Goal: Task Accomplishment & Management: Use online tool/utility

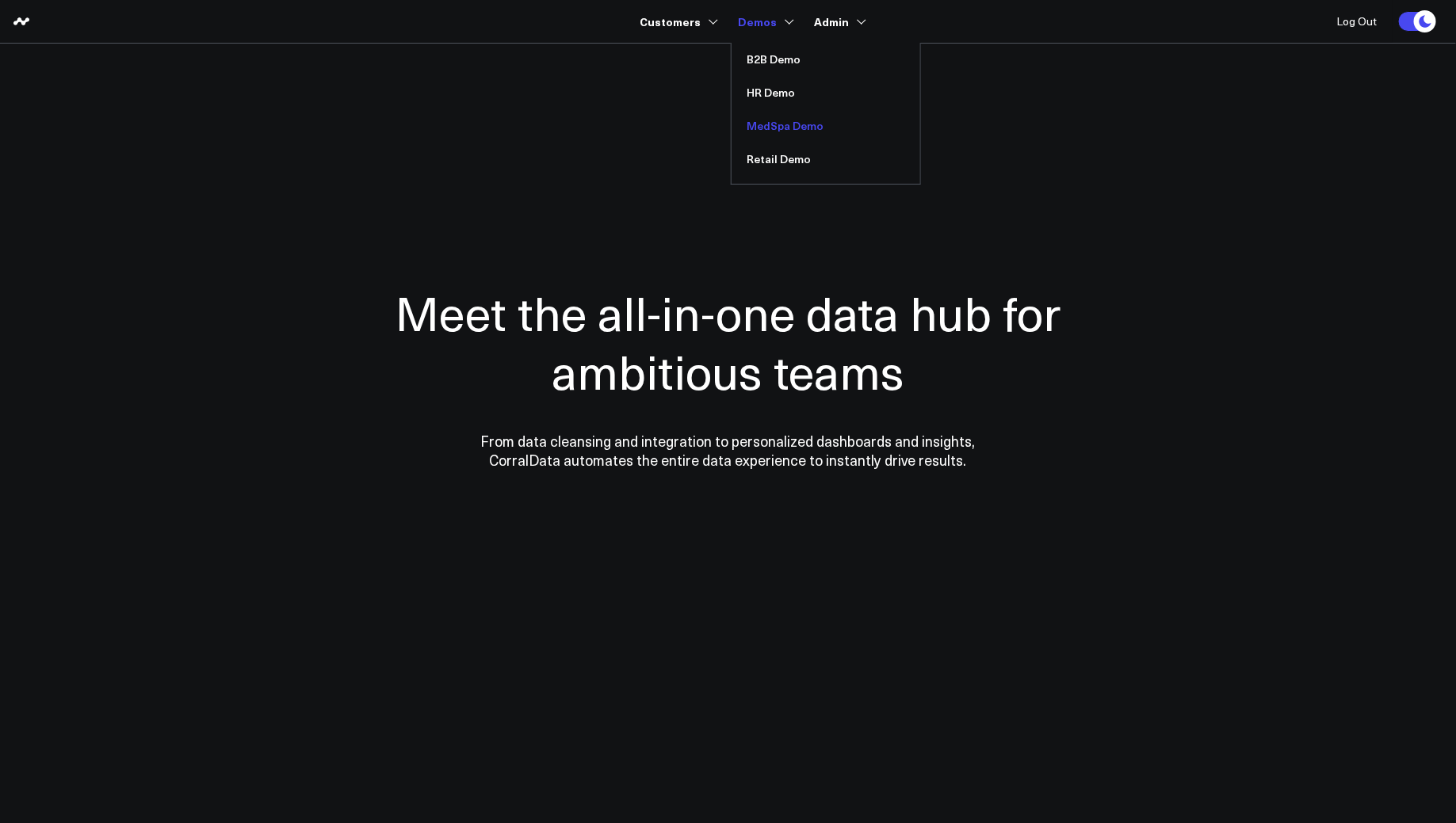
click at [766, 132] on link "MedSpa Demo" at bounding box center [825, 125] width 188 height 33
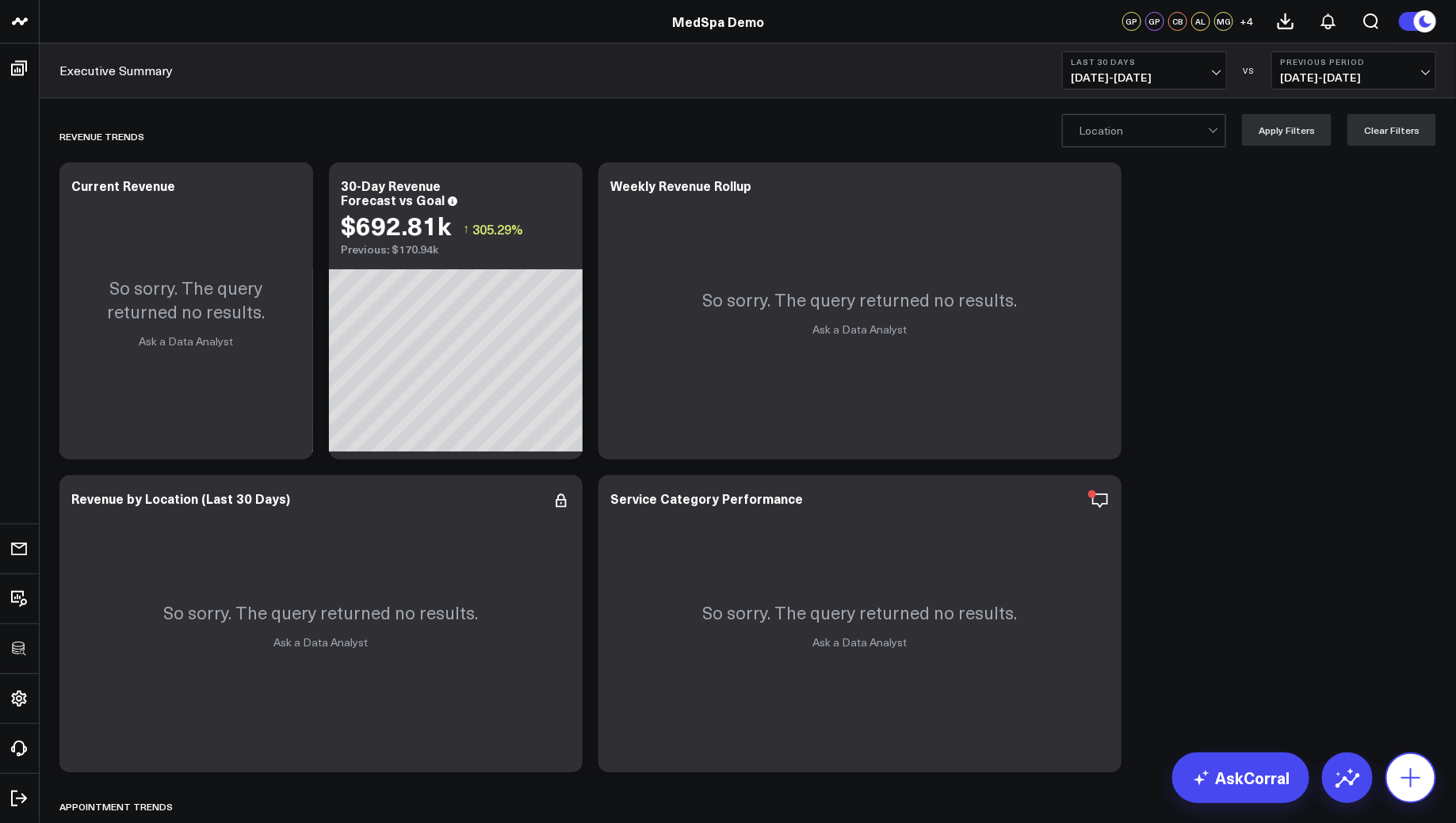
click at [1404, 771] on icon at bounding box center [1410, 778] width 25 height 25
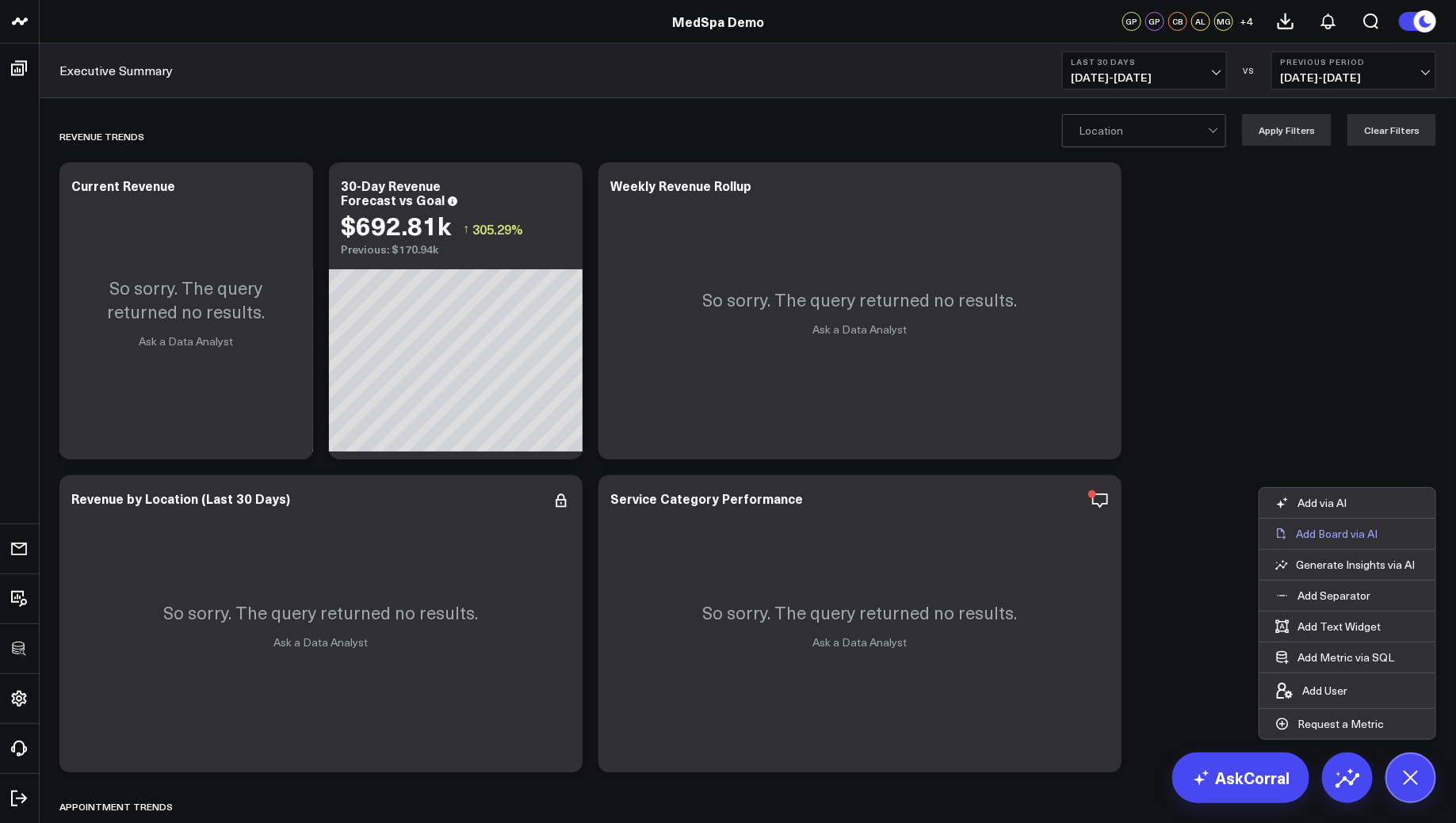
click at [1393, 538] on button "Add Board via AI" at bounding box center [1347, 534] width 176 height 30
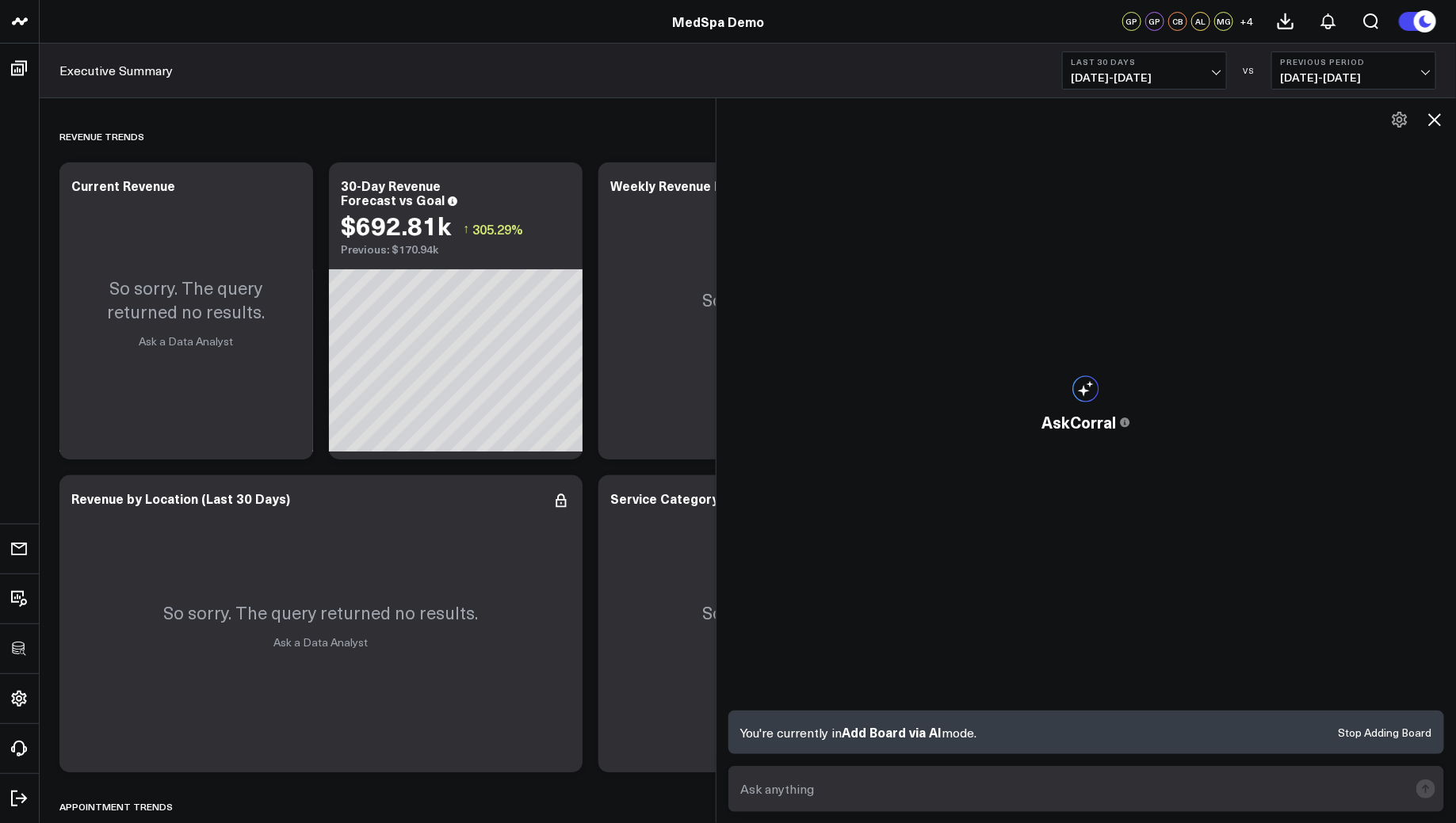
click at [935, 782] on textarea at bounding box center [1072, 789] width 672 height 29
type textarea "build me a paid media board"
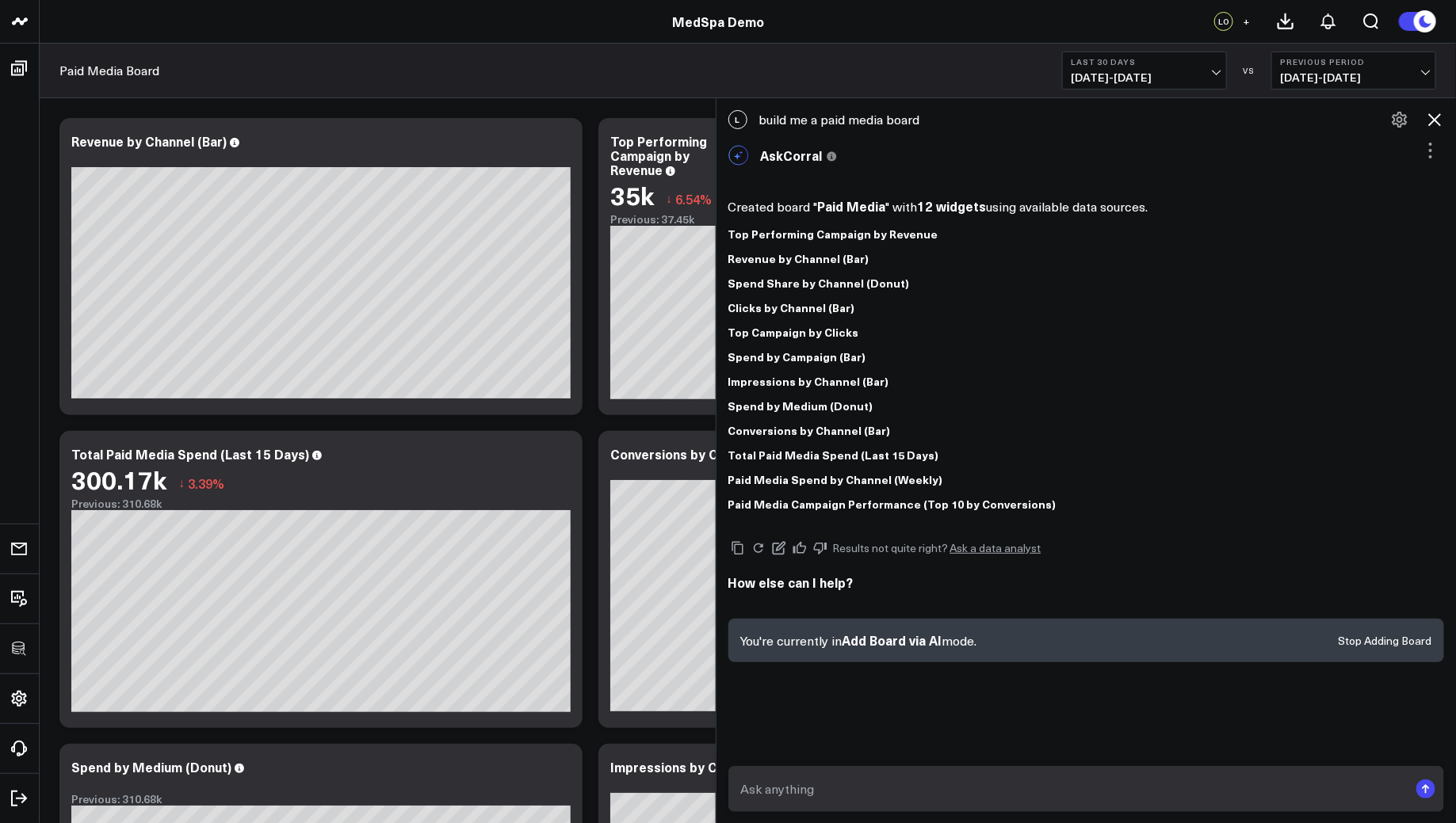
click at [1436, 119] on icon at bounding box center [1434, 119] width 19 height 19
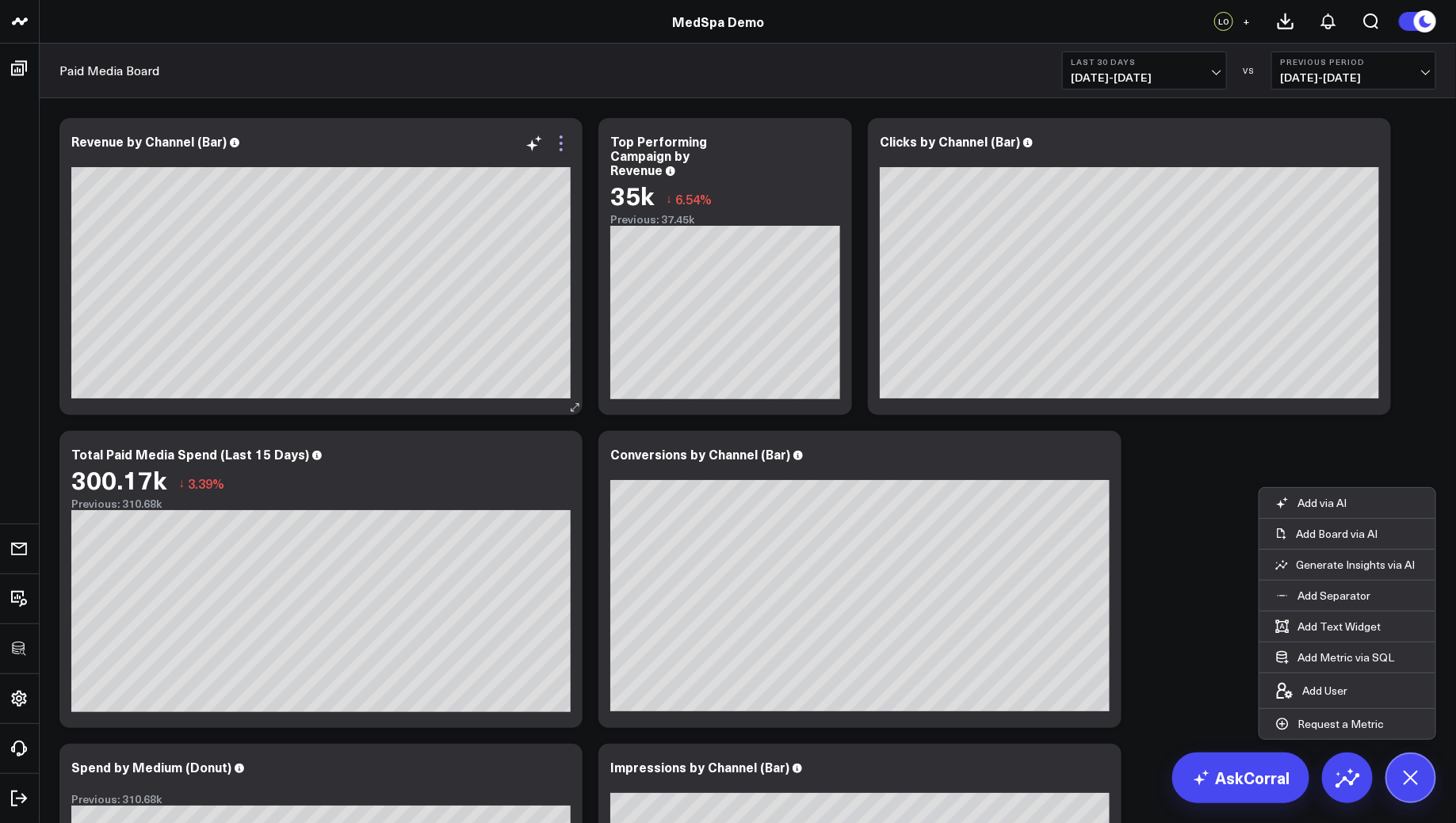
click at [566, 147] on icon at bounding box center [561, 143] width 19 height 19
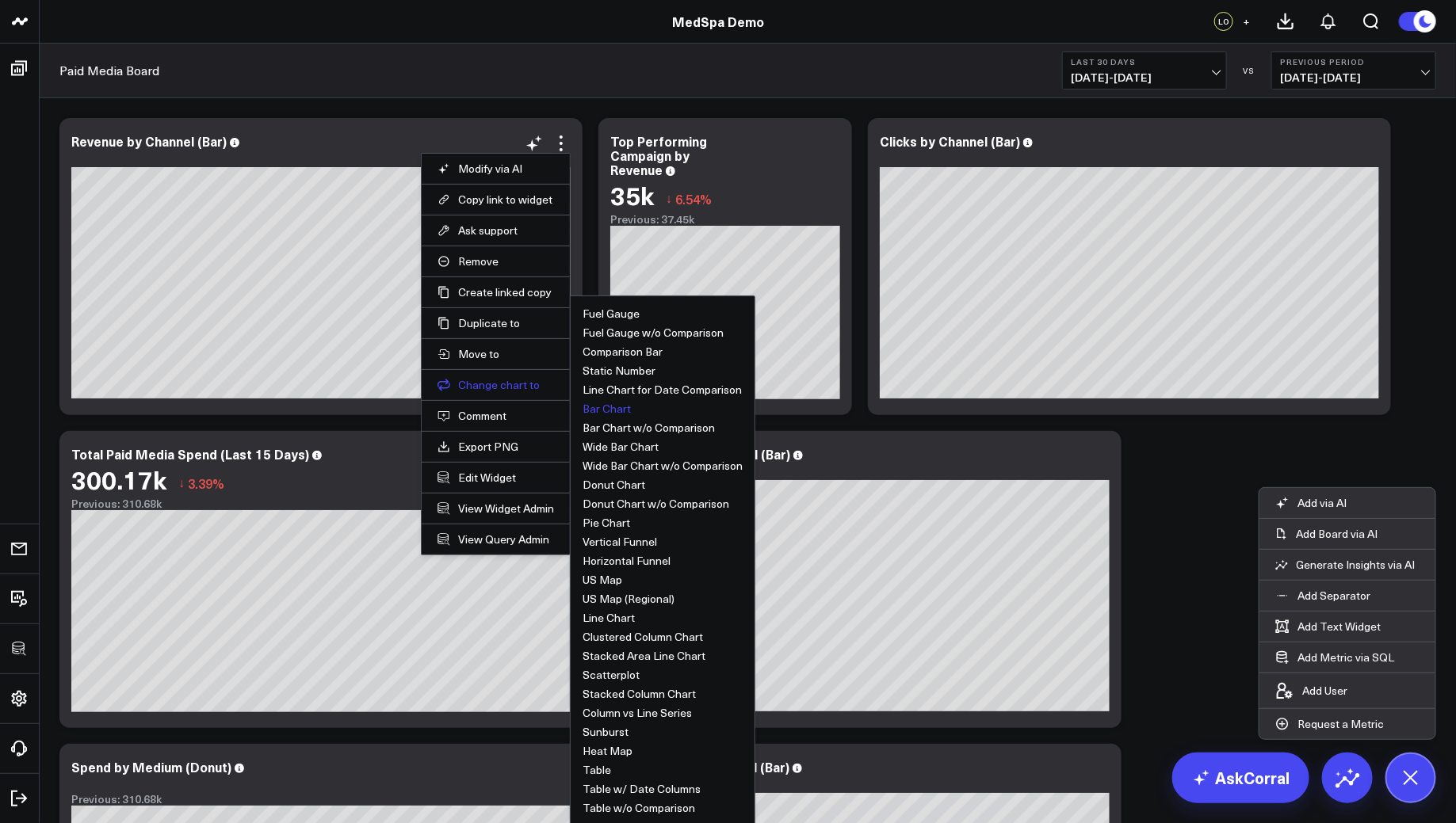
click at [491, 378] on button "Change chart to" at bounding box center [496, 384] width 117 height 14
